Goal: Task Accomplishment & Management: Manage account settings

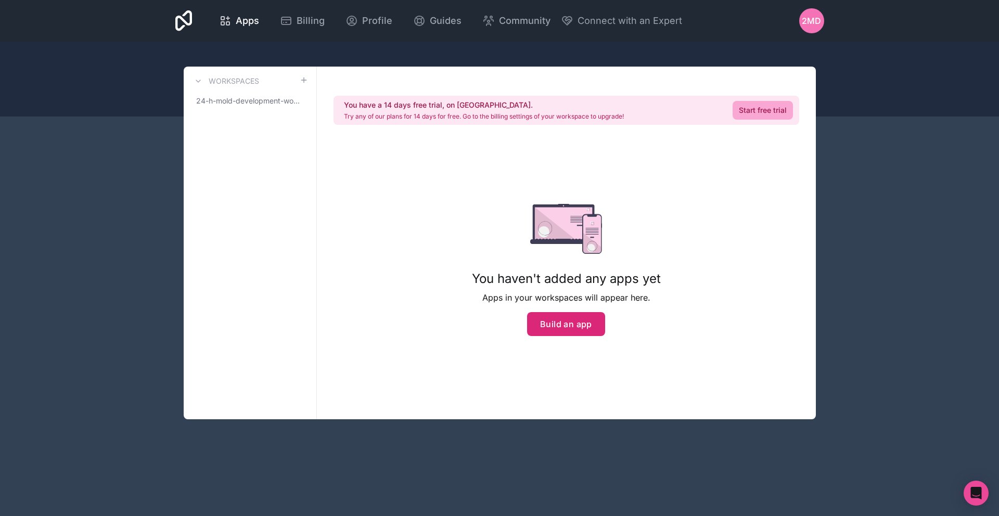
click at [589, 334] on button "Build an app" at bounding box center [566, 324] width 78 height 24
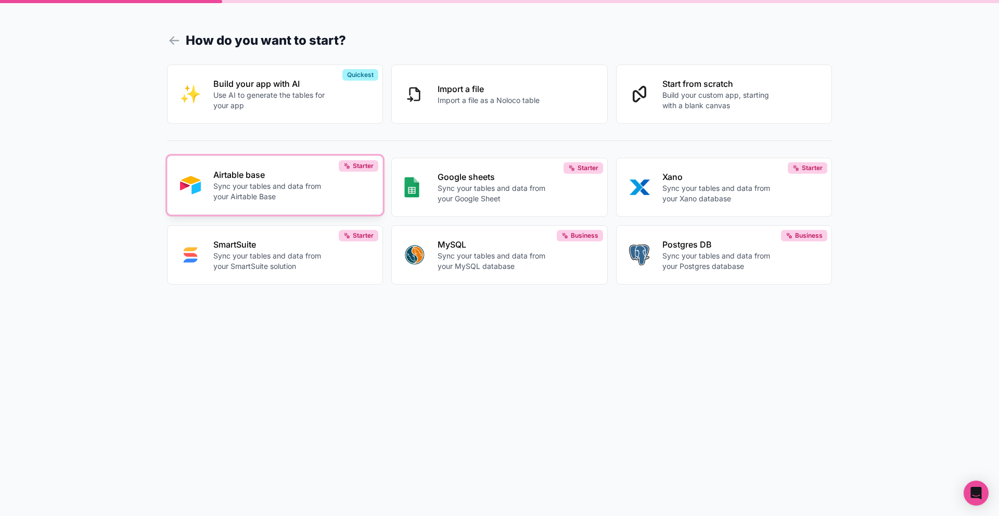
click at [354, 204] on button "Airtable base Sync your tables and data from your Airtable Base Starter" at bounding box center [275, 185] width 216 height 59
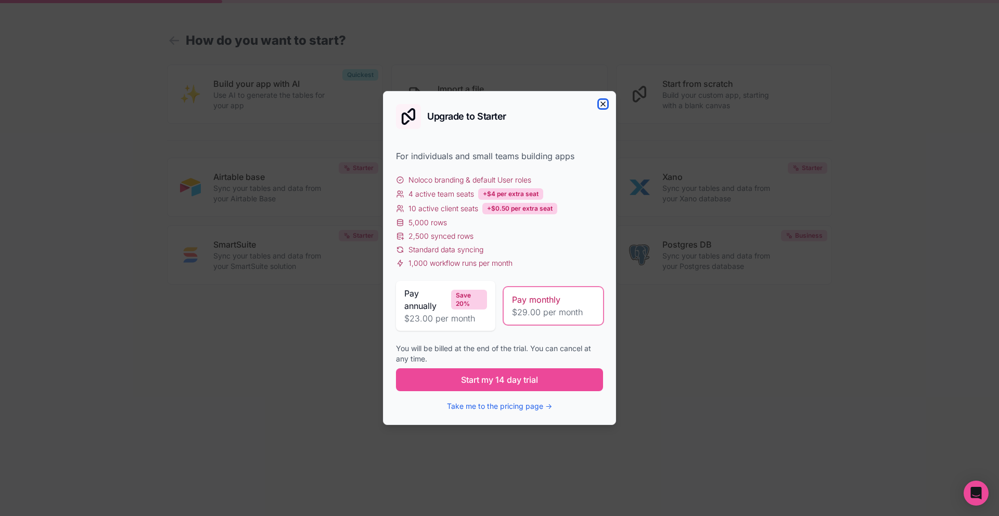
click at [604, 103] on icon "button" at bounding box center [603, 104] width 8 height 8
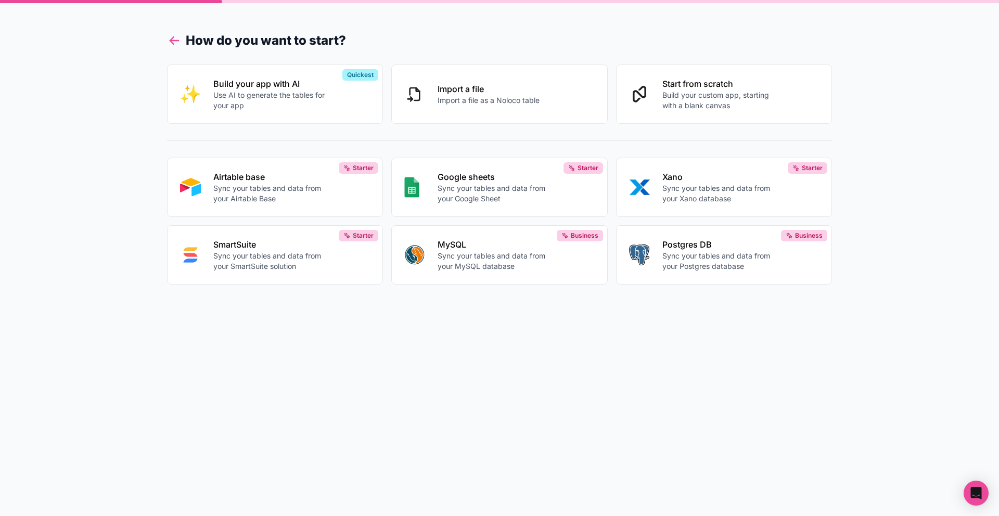
click at [174, 43] on icon at bounding box center [174, 40] width 15 height 15
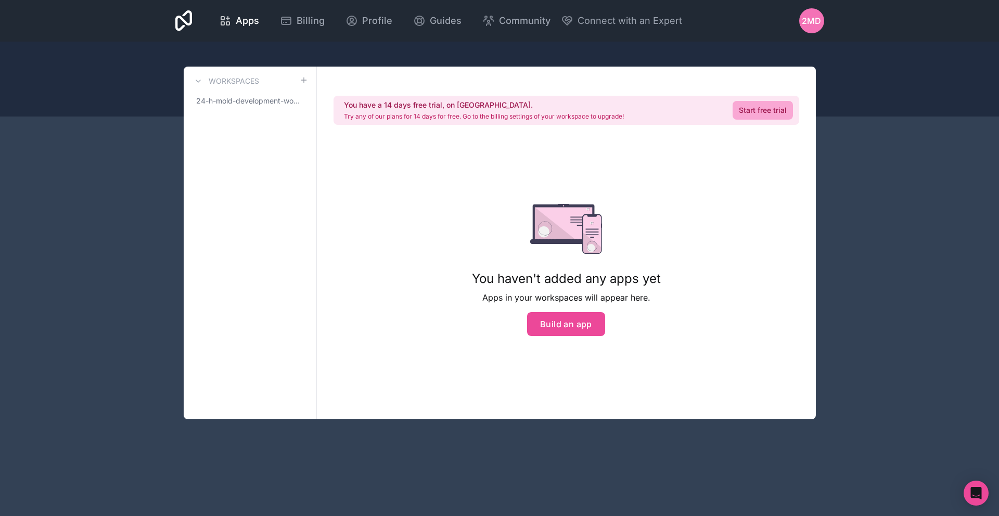
click at [818, 24] on span "2MD" at bounding box center [811, 21] width 19 height 12
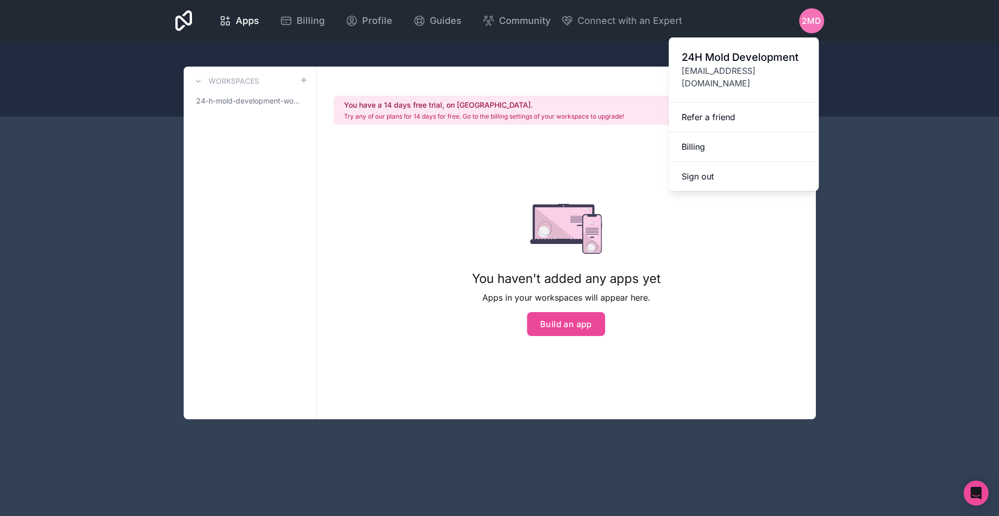
click at [707, 61] on span "24H Mold Development" at bounding box center [743, 57] width 125 height 15
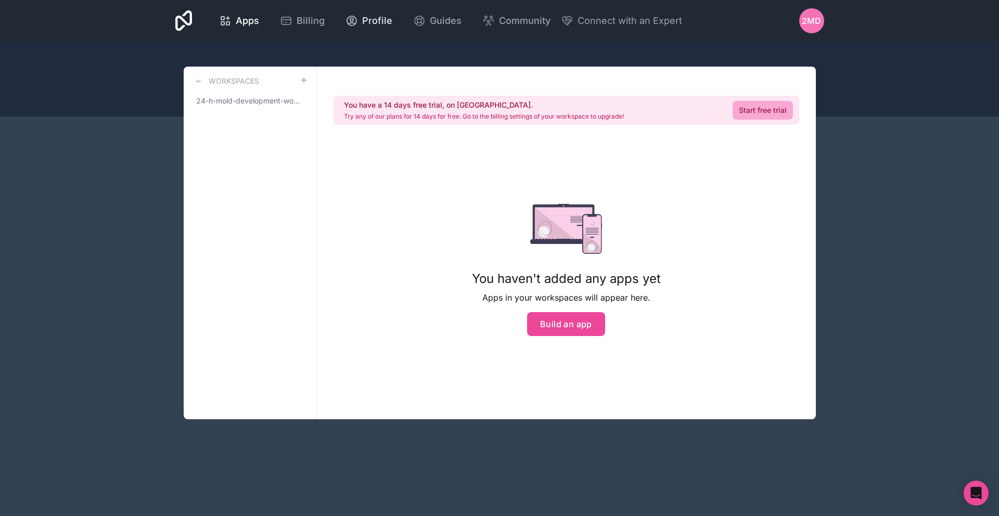
click at [365, 22] on span "Profile" at bounding box center [377, 21] width 30 height 15
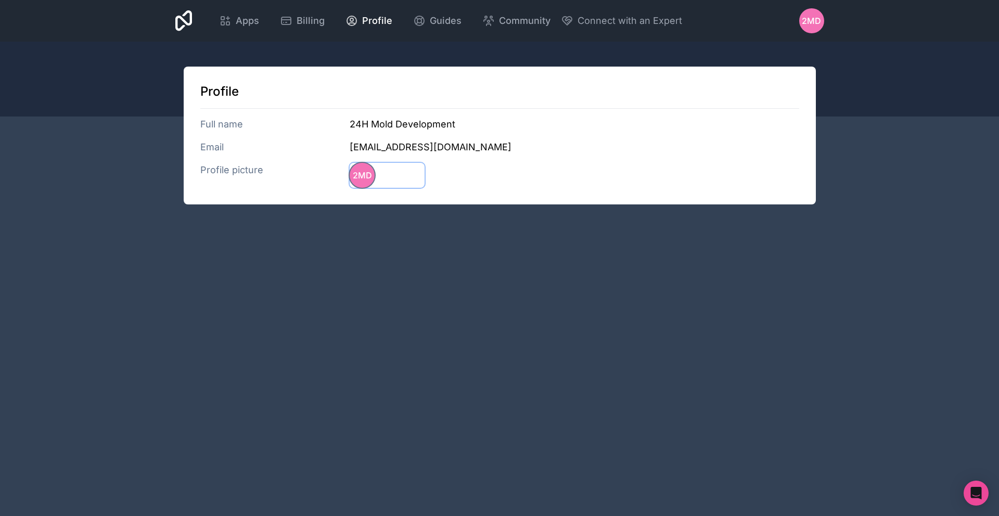
click at [367, 177] on span "2MD" at bounding box center [362, 175] width 19 height 12
click at [807, 23] on span "2MD" at bounding box center [811, 21] width 19 height 12
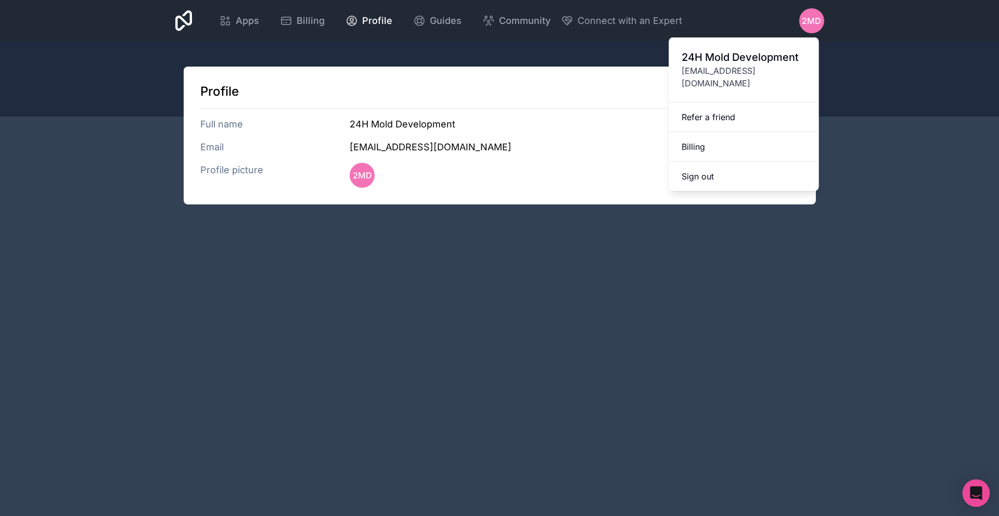
click at [979, 500] on div "Open Intercom Messenger" at bounding box center [976, 494] width 28 height 28
